Goal: Find specific page/section: Find specific page/section

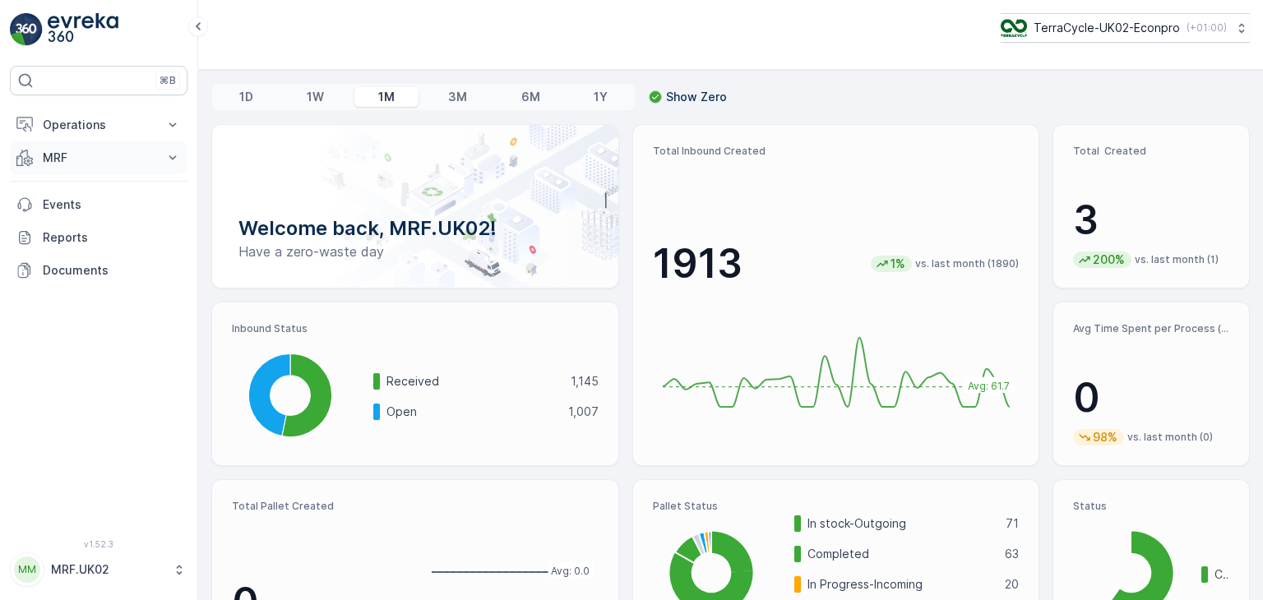
click at [170, 160] on icon at bounding box center [172, 158] width 16 height 16
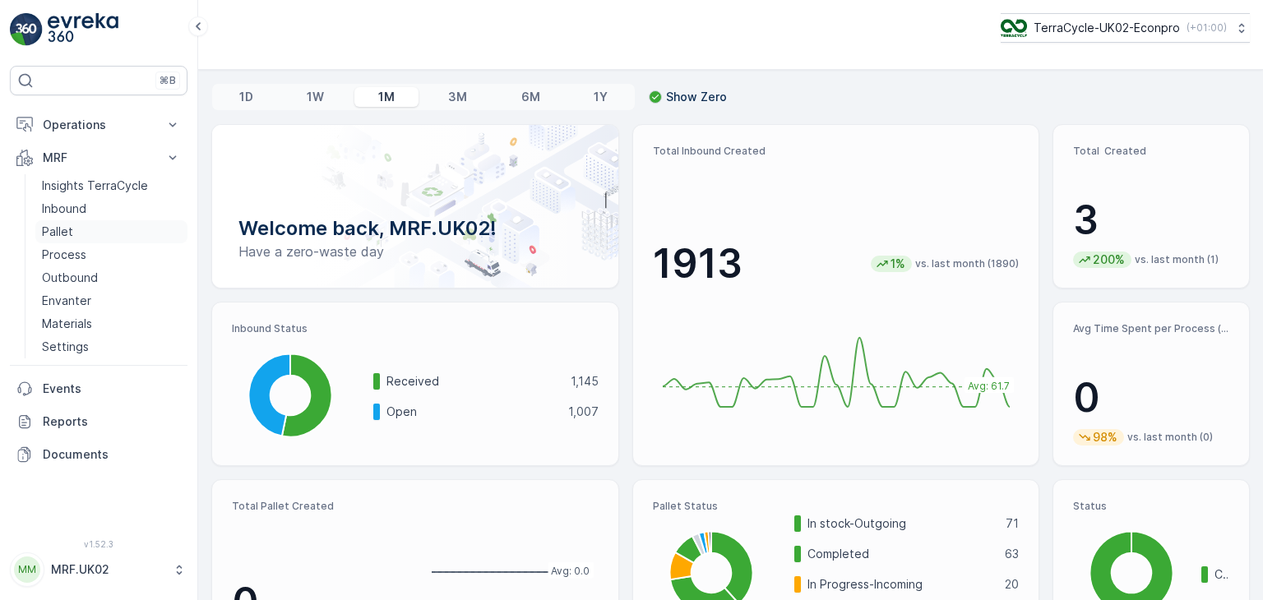
click at [82, 234] on link "Pallet" at bounding box center [111, 231] width 152 height 23
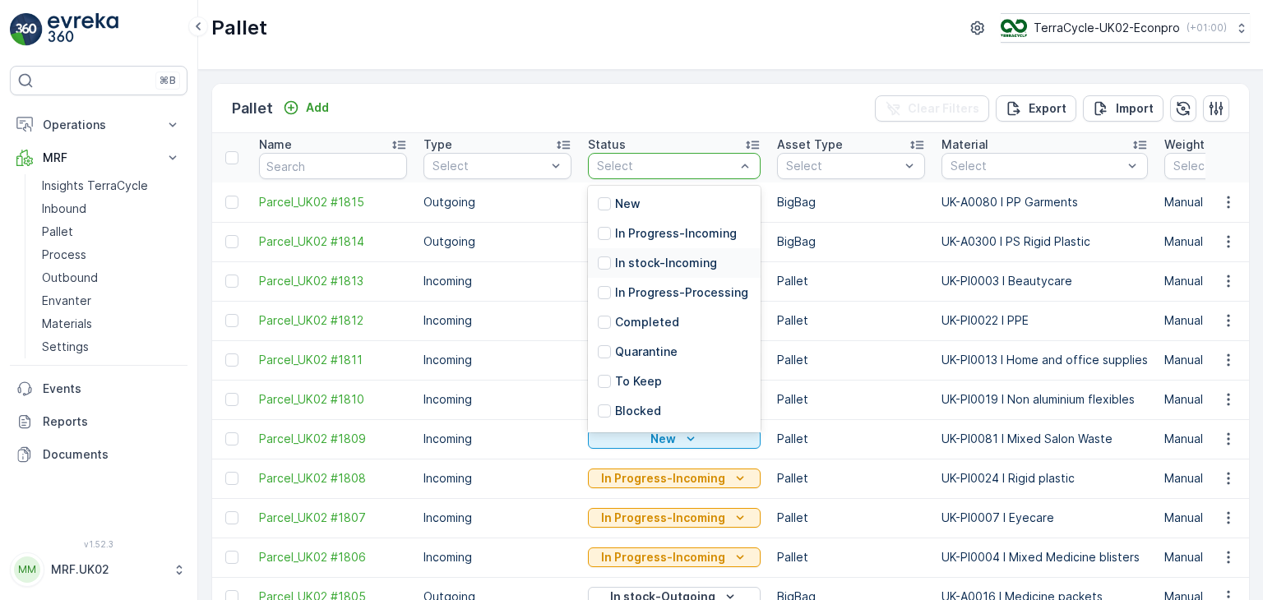
click at [696, 269] on p "In stock-Incoming" at bounding box center [666, 263] width 102 height 16
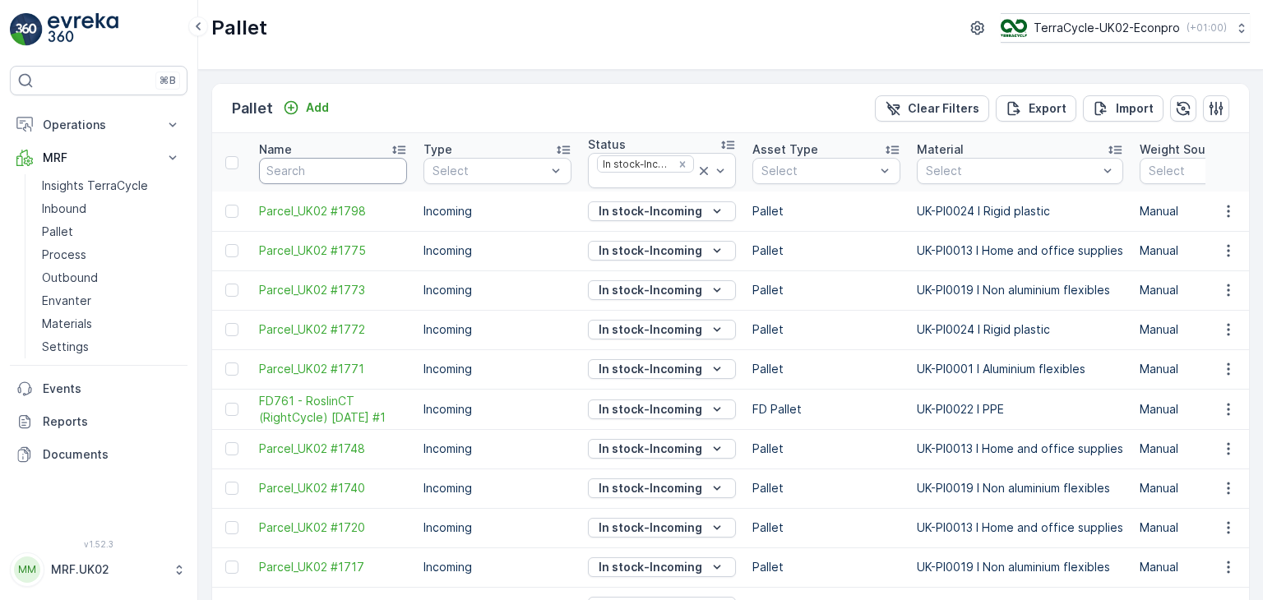
click at [325, 172] on input "text" at bounding box center [333, 171] width 148 height 26
type input "pall"
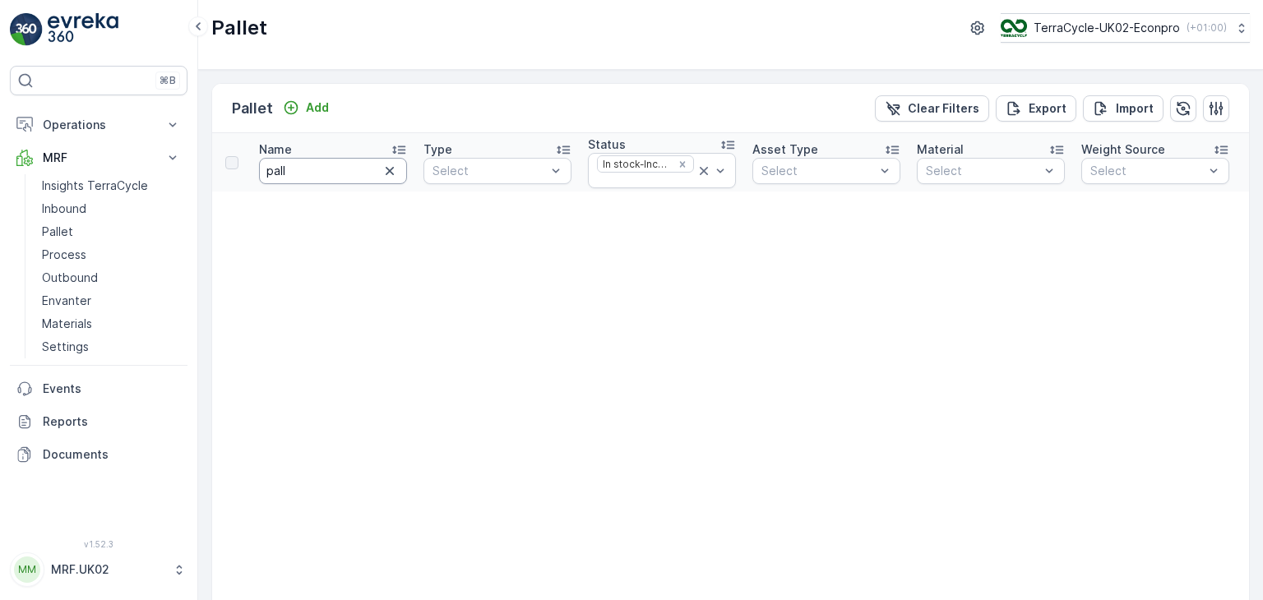
click at [325, 172] on input "pall" at bounding box center [333, 171] width 148 height 26
type input "par"
